Goal: Check status

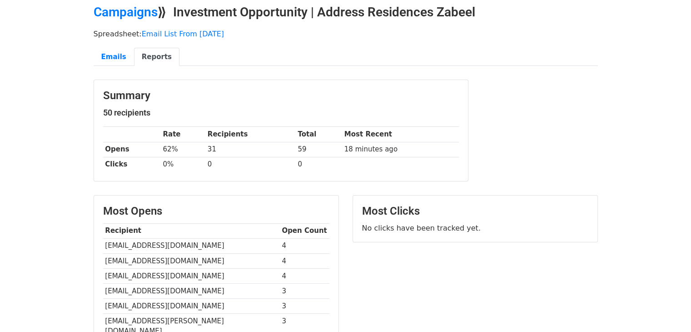
scroll to position [136, 0]
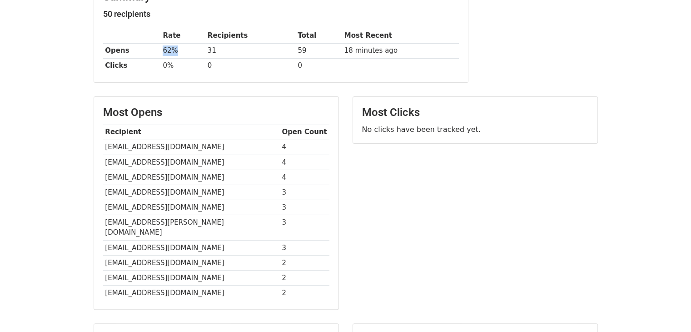
drag, startPoint x: 162, startPoint y: 53, endPoint x: 174, endPoint y: 53, distance: 12.7
click at [174, 53] on td "62%" at bounding box center [183, 50] width 45 height 15
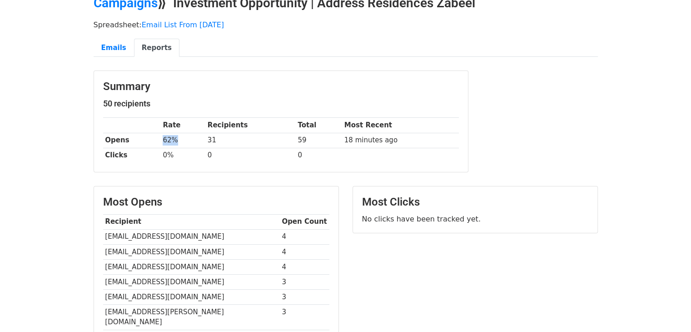
scroll to position [0, 0]
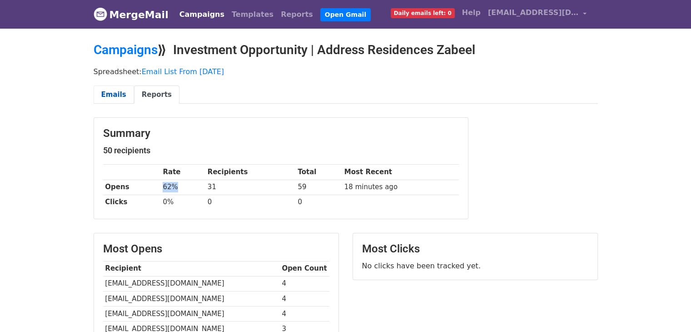
click at [114, 97] on link "Emails" at bounding box center [114, 94] width 40 height 19
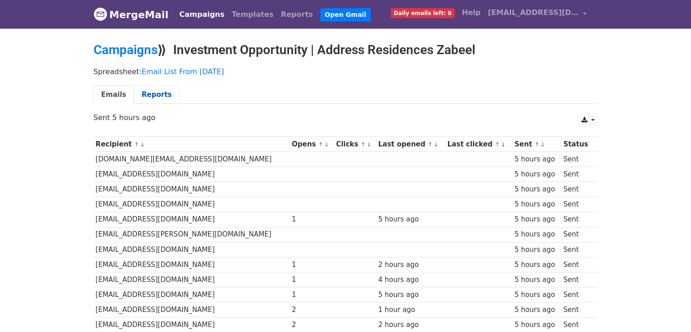
click at [149, 92] on link "Reports" at bounding box center [156, 94] width 45 height 19
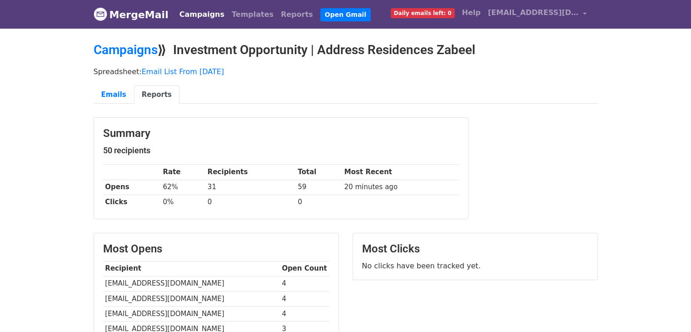
click at [181, 16] on link "Campaigns" at bounding box center [202, 14] width 52 height 18
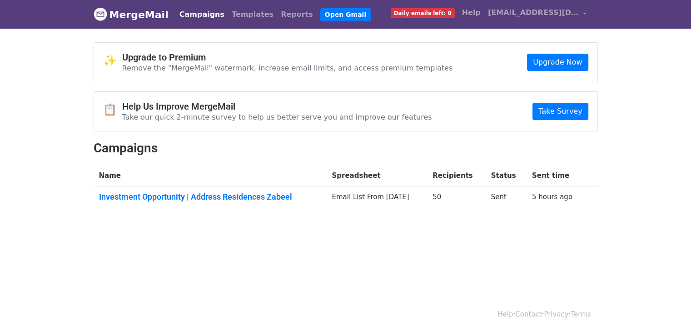
click at [190, 15] on link "Campaigns" at bounding box center [202, 14] width 52 height 18
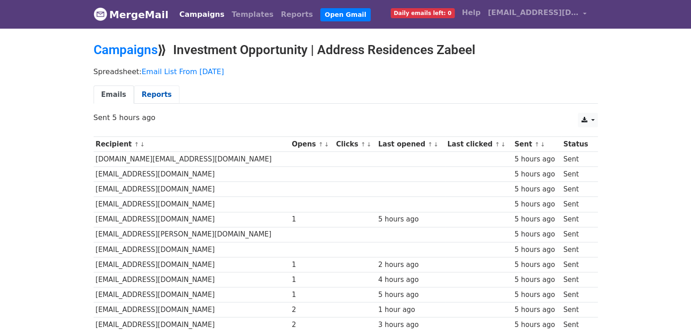
click at [159, 96] on link "Reports" at bounding box center [156, 94] width 45 height 19
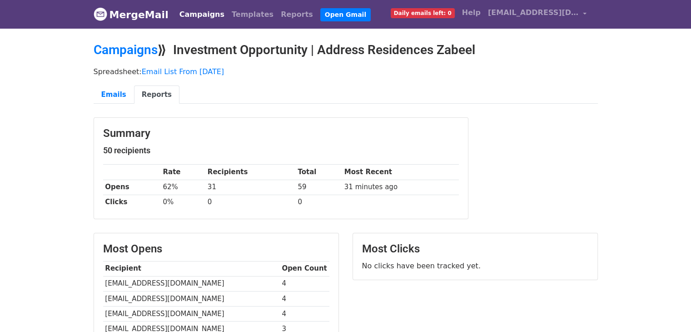
click at [263, 154] on h5 "50 recipients" at bounding box center [281, 150] width 356 height 10
